Goal: Transaction & Acquisition: Subscribe to service/newsletter

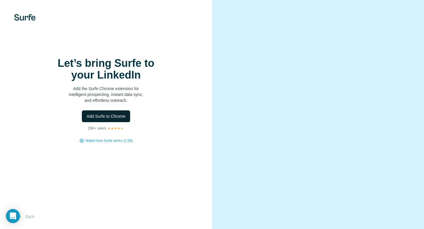
click at [102, 113] on span "Add Surfe to Chrome" at bounding box center [106, 116] width 39 height 6
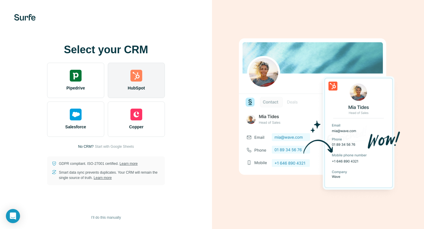
click at [135, 83] on div "HubSpot" at bounding box center [136, 80] width 57 height 35
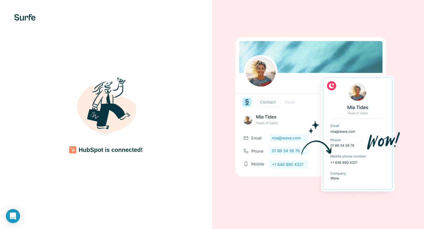
click at [119, 127] on img at bounding box center [106, 110] width 71 height 71
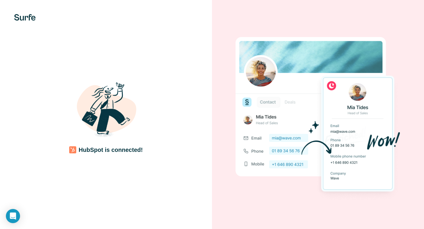
click at [212, 44] on div at bounding box center [318, 114] width 212 height 229
